Goal: Transaction & Acquisition: Purchase product/service

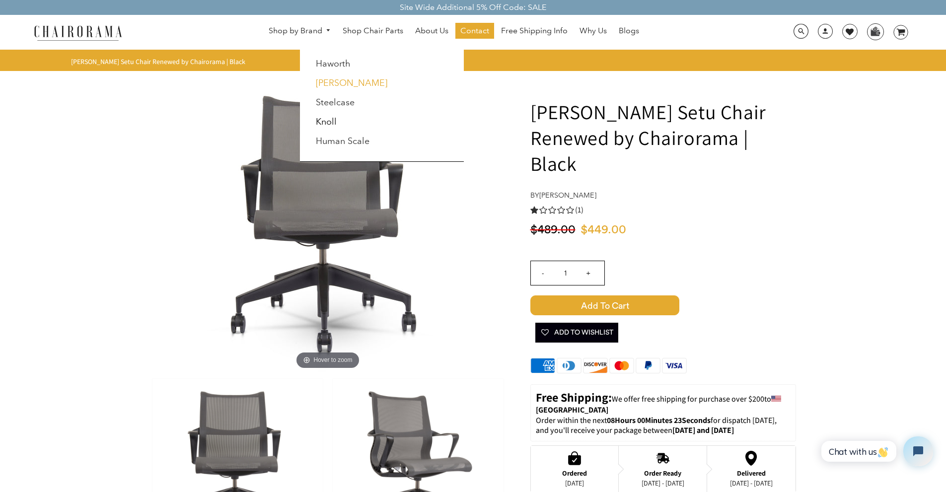
click at [344, 79] on link "[PERSON_NAME]" at bounding box center [351, 82] width 71 height 11
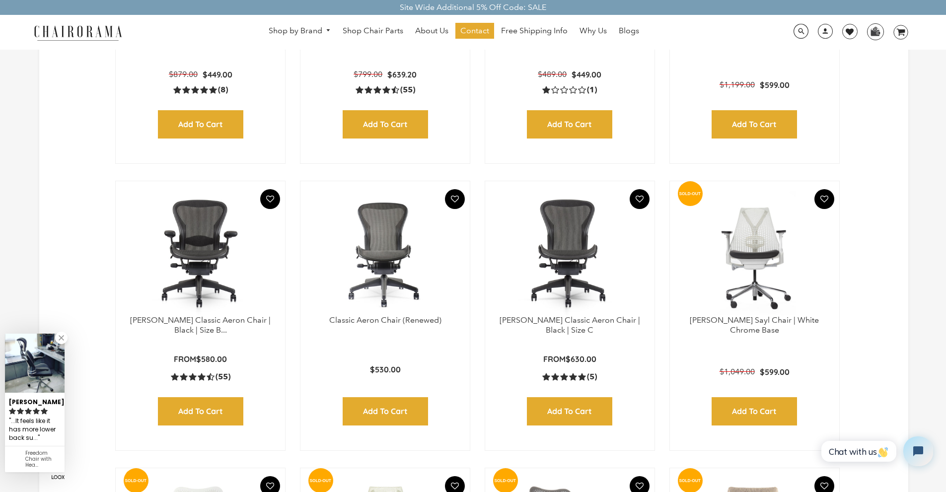
scroll to position [496, 0]
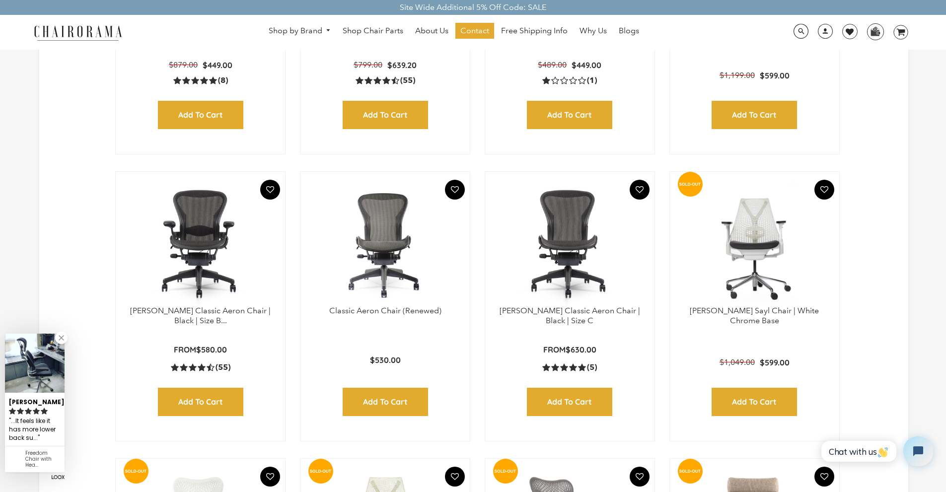
click at [197, 315] on p "[PERSON_NAME] Classic Aeron Chair | Black | Size B..." at bounding box center [200, 316] width 149 height 21
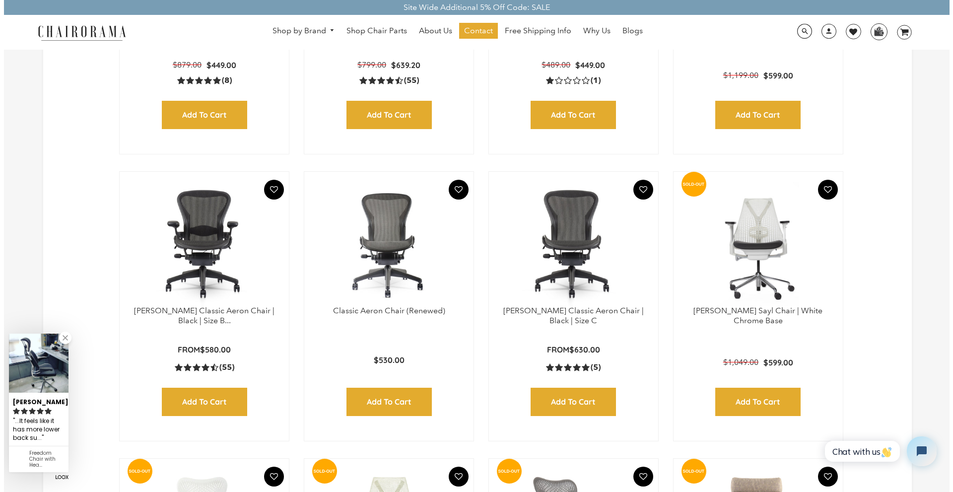
scroll to position [498, 0]
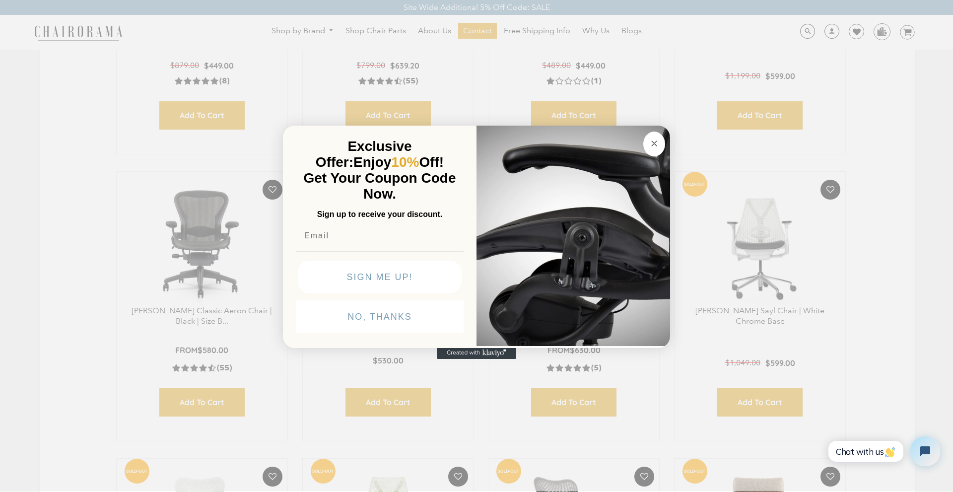
click at [651, 150] on button "Close dialog" at bounding box center [654, 144] width 22 height 25
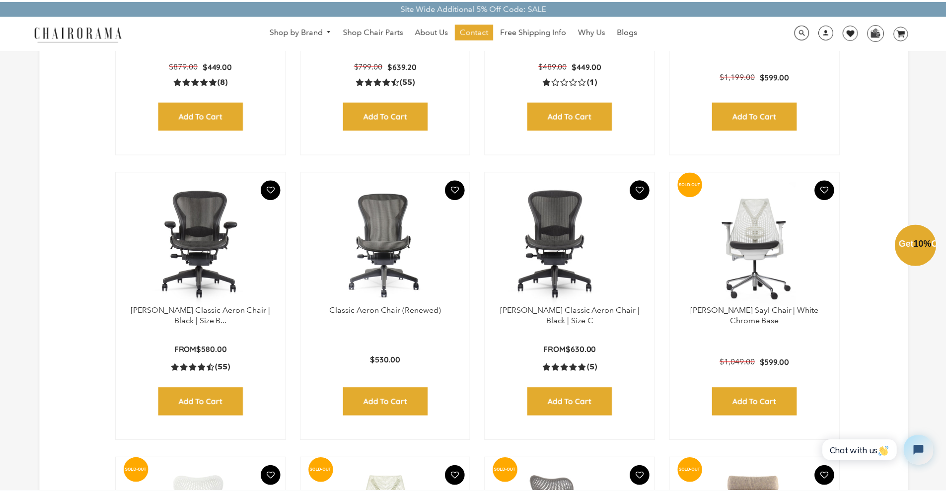
scroll to position [496, 0]
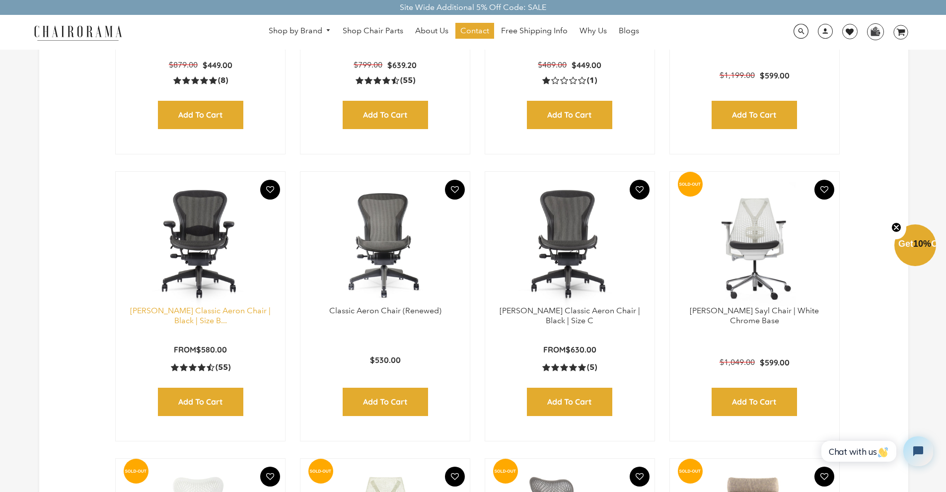
click at [206, 313] on link "[PERSON_NAME] Classic Aeron Chair | Black | Size B..." at bounding box center [200, 316] width 140 height 20
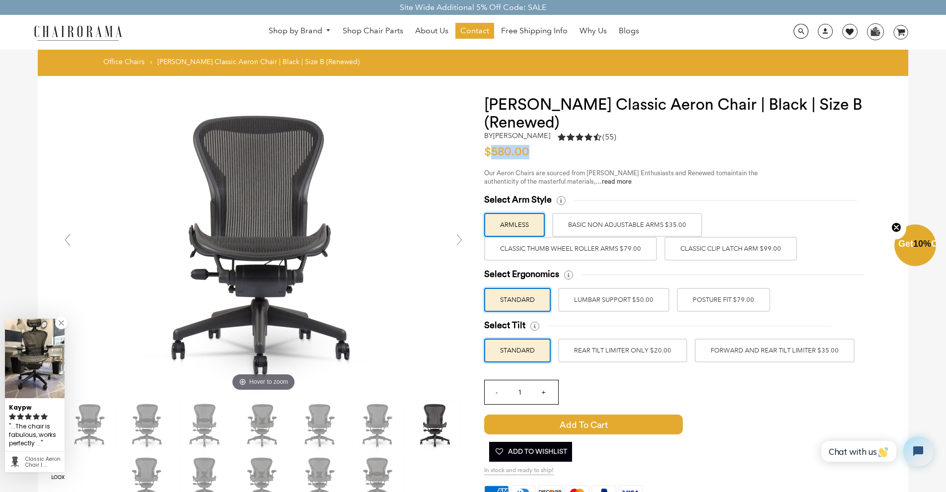
drag, startPoint x: 490, startPoint y: 152, endPoint x: 529, endPoint y: 151, distance: 39.2
click at [529, 151] on span "$580.00" at bounding box center [509, 152] width 50 height 12
